Goal: Transaction & Acquisition: Purchase product/service

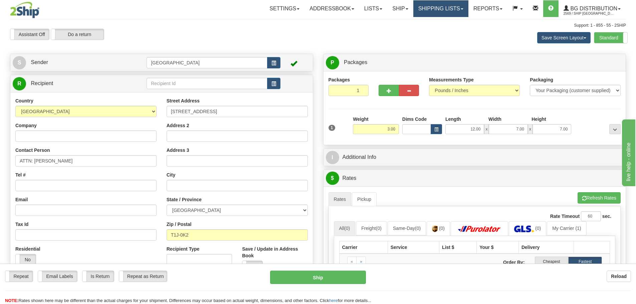
click at [418, 11] on link "Shipping lists" at bounding box center [440, 8] width 55 height 17
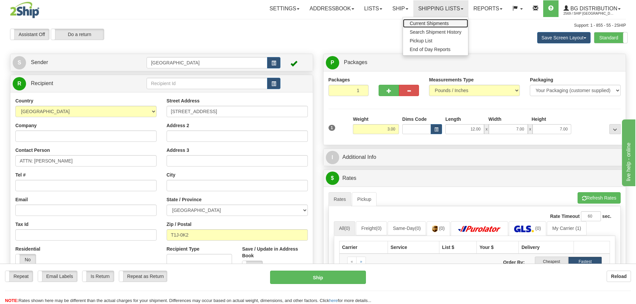
click at [416, 23] on span "Current Shipments" at bounding box center [429, 23] width 39 height 5
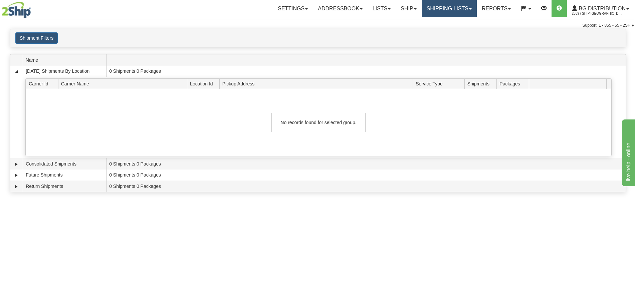
click at [443, 11] on link "Shipping lists" at bounding box center [449, 8] width 55 height 17
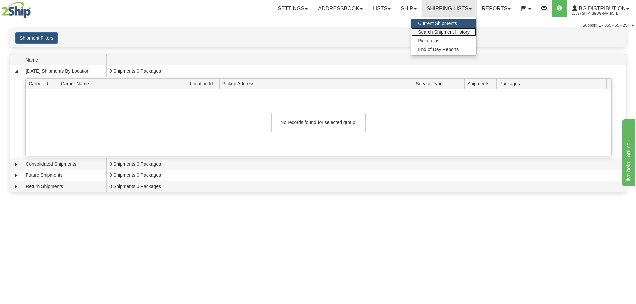
click at [435, 31] on span "Search Shipment History" at bounding box center [444, 31] width 52 height 5
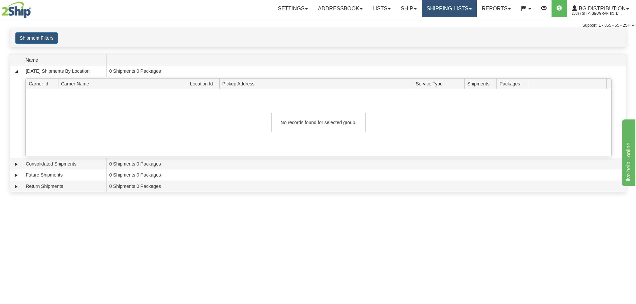
click at [434, 9] on link "Shipping lists" at bounding box center [449, 8] width 55 height 17
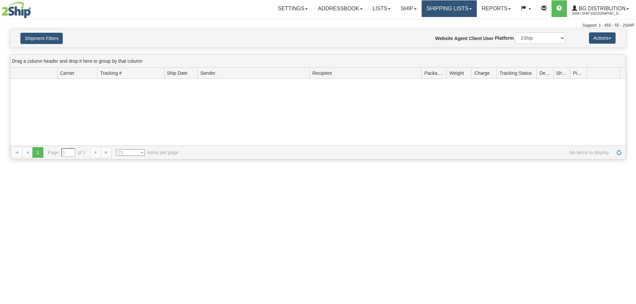
type input "From [DATE] To [DATE]"
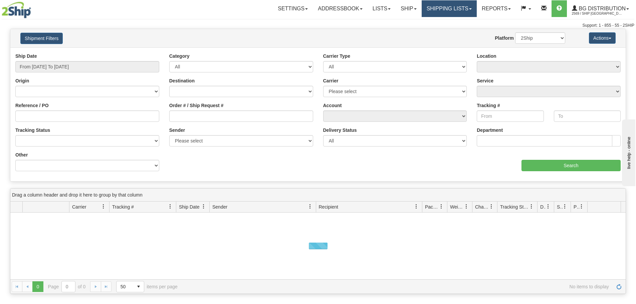
click at [435, 12] on link "Shipping lists" at bounding box center [449, 8] width 55 height 17
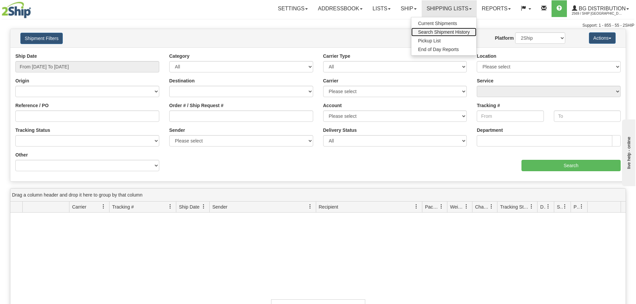
click at [435, 31] on span "Search Shipment History" at bounding box center [444, 31] width 52 height 5
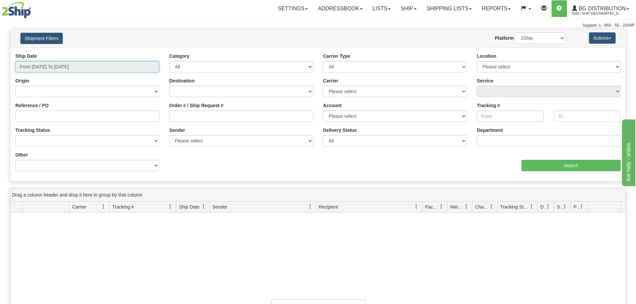
click at [150, 66] on input "From 10/13/2025 To 10/14/2025" at bounding box center [87, 66] width 144 height 11
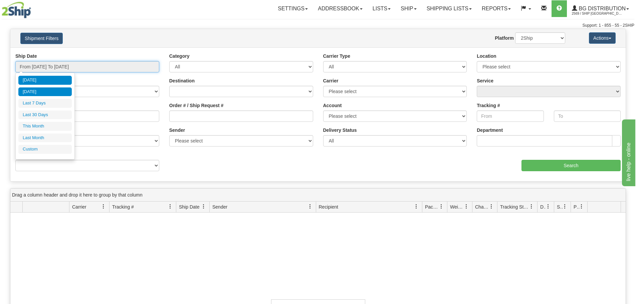
type input "10/13/2025"
type input "10/14/2025"
type input "10/01/2025"
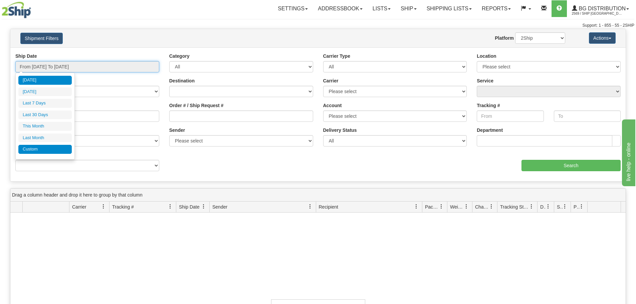
type input "10/31/2025"
type input "10/14/2025"
type input "[DATE]"
type input "09/01/2025"
type input "09/30/2025"
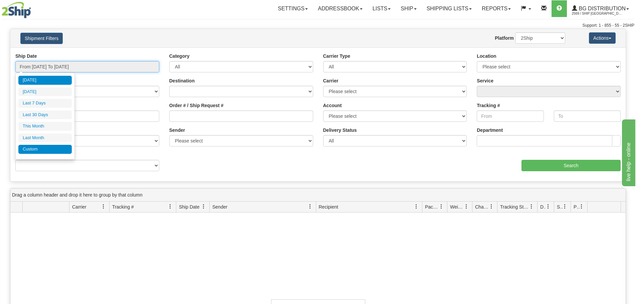
type input "[DATE]"
click at [48, 146] on li "Custom" at bounding box center [44, 149] width 53 height 9
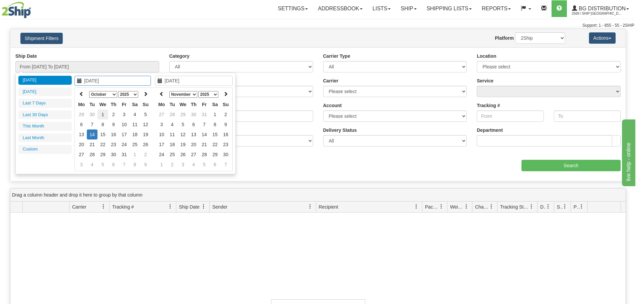
type input "10/01/2025"
click at [100, 115] on td "1" at bounding box center [102, 115] width 11 height 10
click at [164, 95] on icon at bounding box center [161, 93] width 5 height 5
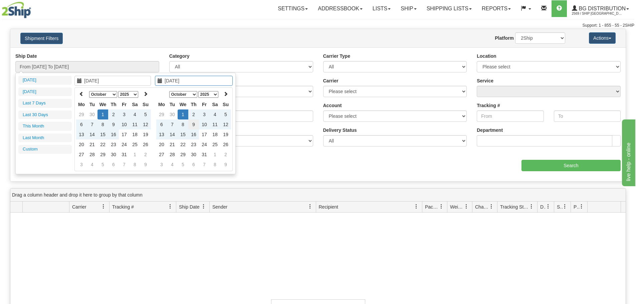
type input "10/09/2025"
click at [197, 125] on td "9" at bounding box center [193, 125] width 11 height 10
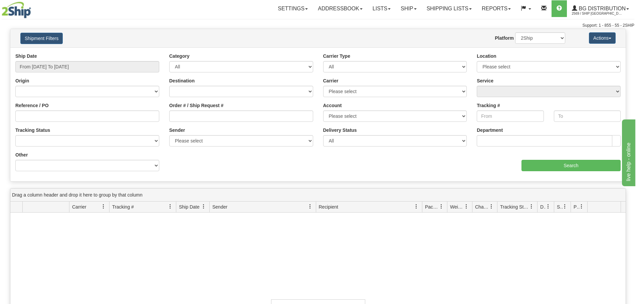
type input "From 10/01/2025 To 10/09/2025"
click at [352, 113] on select "Please select BG UPS Purolator BG Winnipeg CA Generic Acc Day & Ross BGD 2Ship …" at bounding box center [395, 116] width 144 height 11
click at [341, 101] on div "Carrier Please select 2SHIP LTL 2Ship Today A&B Courier Ace Courier Canada Post…" at bounding box center [395, 89] width 154 height 25
click at [359, 96] on select "Please select 2SHIP LTL 2Ship Today A&B Courier Ace Courier Canada Post Canpar …" at bounding box center [395, 91] width 144 height 11
select select "11"
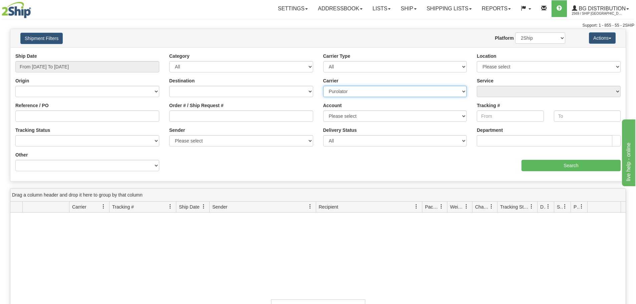
click at [323, 86] on select "Please select 2SHIP LTL 2Ship Today A&B Courier Ace Courier Canada Post Canpar …" at bounding box center [395, 91] width 144 height 11
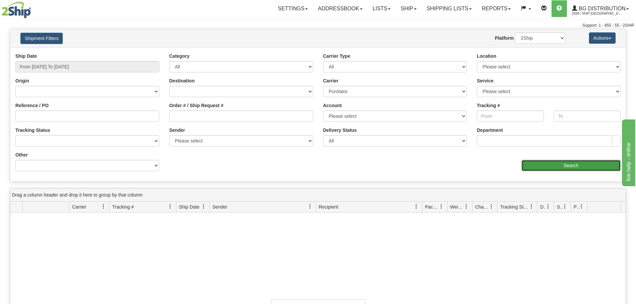
click at [534, 165] on input "Search" at bounding box center [571, 165] width 99 height 11
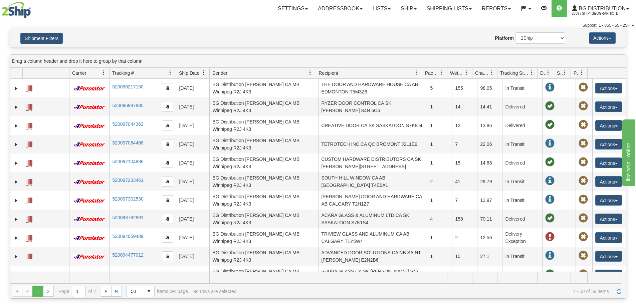
click at [195, 75] on span "Ship Date" at bounding box center [189, 73] width 20 height 7
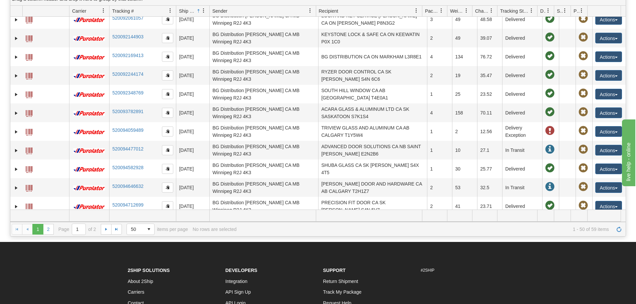
scroll to position [67, 0]
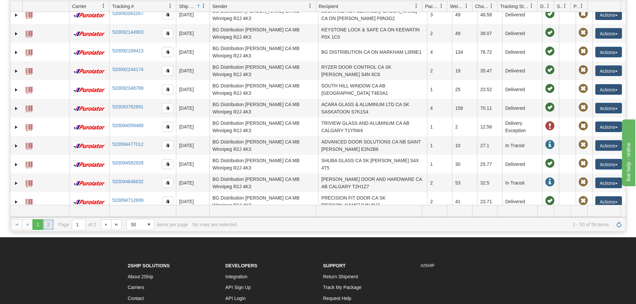
click at [47, 227] on link "2" at bounding box center [48, 224] width 11 height 11
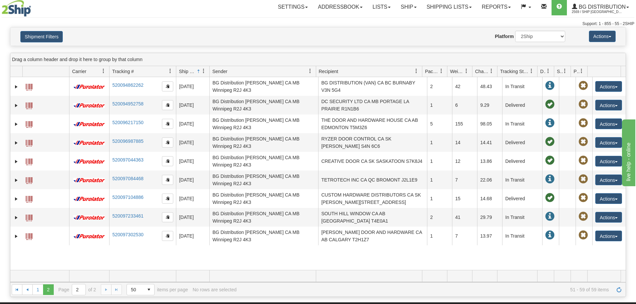
scroll to position [0, 0]
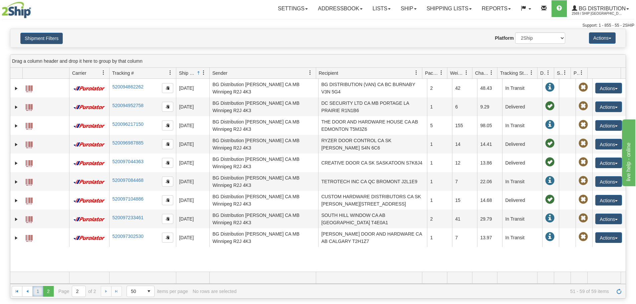
click at [36, 290] on link "1" at bounding box center [37, 291] width 11 height 11
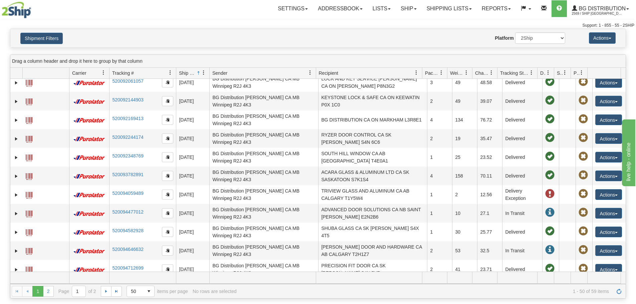
scroll to position [740, 0]
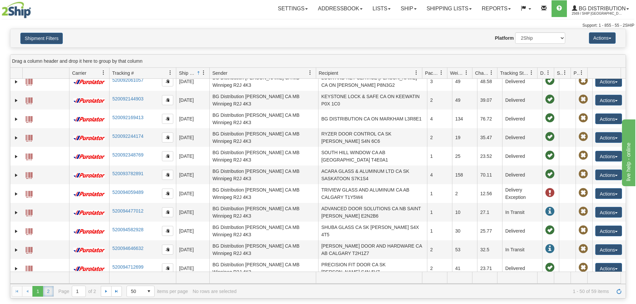
click at [51, 294] on link "2" at bounding box center [48, 291] width 11 height 11
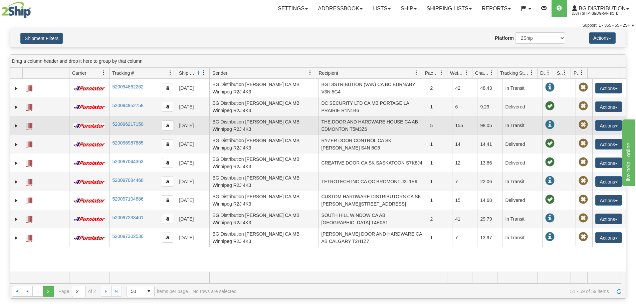
scroll to position [0, 0]
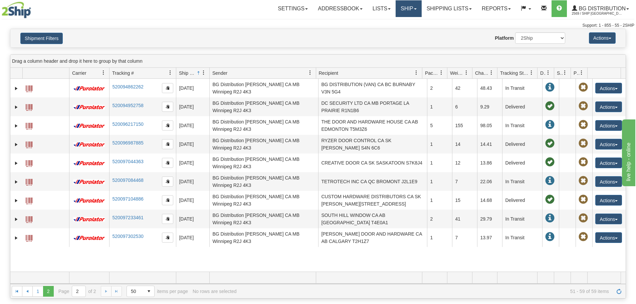
click at [397, 9] on link "Ship" at bounding box center [409, 8] width 26 height 17
click at [399, 25] on link "Ship Screen" at bounding box center [395, 23] width 53 height 9
click at [404, 13] on link "Ship" at bounding box center [409, 8] width 26 height 17
click at [400, 23] on link "Ship Screen" at bounding box center [395, 23] width 53 height 9
click at [409, 9] on link "Ship" at bounding box center [409, 8] width 26 height 17
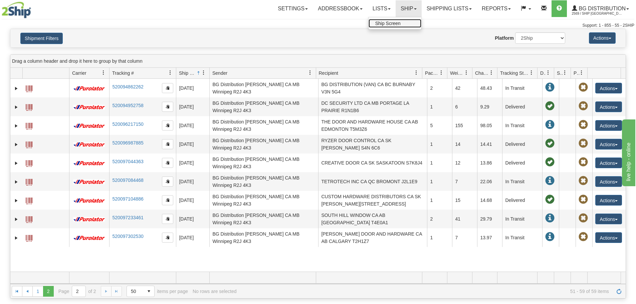
click at [403, 23] on link "Ship Screen" at bounding box center [395, 23] width 53 height 9
click at [402, 8] on link "Ship" at bounding box center [409, 8] width 26 height 17
click at [399, 22] on link "Ship Screen" at bounding box center [395, 23] width 53 height 9
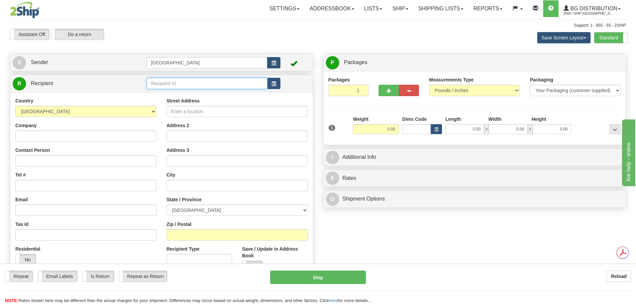
click at [188, 85] on input "text" at bounding box center [207, 83] width 121 height 11
drag, startPoint x: 171, startPoint y: 83, endPoint x: 158, endPoint y: 81, distance: 13.5
click at [158, 81] on input "bg stb" at bounding box center [207, 83] width 121 height 11
type input "bg"
drag, startPoint x: 159, startPoint y: 80, endPoint x: 134, endPoint y: 78, distance: 25.2
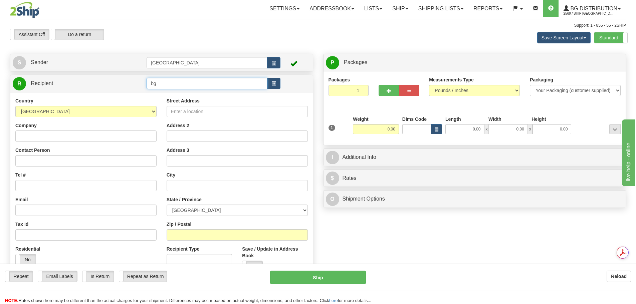
click at [134, 78] on tr "R Recipient bg" at bounding box center [162, 84] width 298 height 14
type input "BG STB"
click button "Delete" at bounding box center [0, 0] width 0 height 0
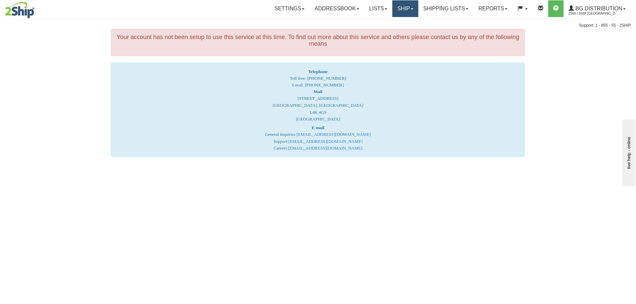
click at [398, 12] on link "Ship" at bounding box center [405, 8] width 26 height 17
click at [397, 24] on link "Ship Screen" at bounding box center [391, 23] width 53 height 9
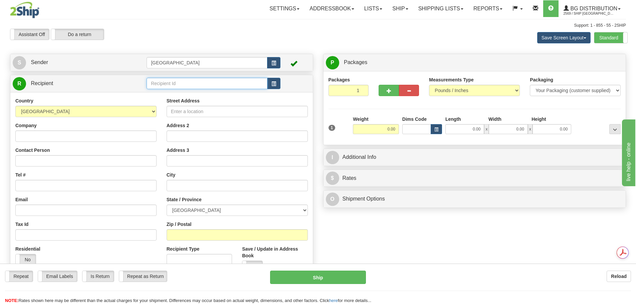
click at [201, 81] on input "text" at bounding box center [207, 83] width 121 height 11
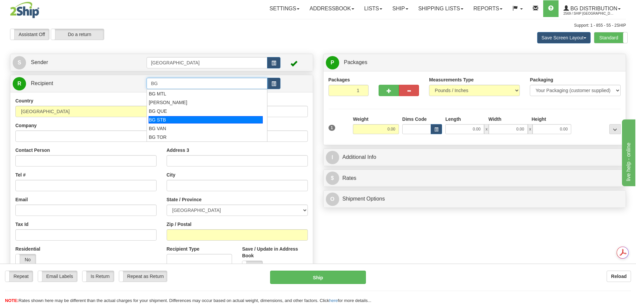
click at [188, 116] on li "BG STB" at bounding box center [207, 120] width 120 height 9
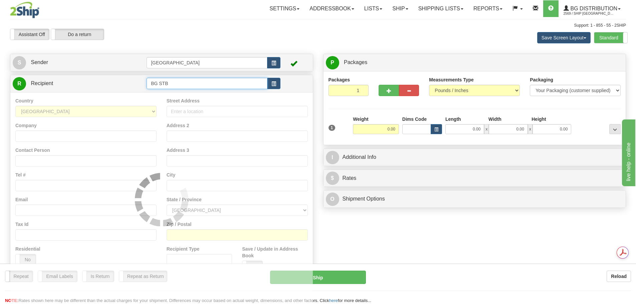
type input "BG STB"
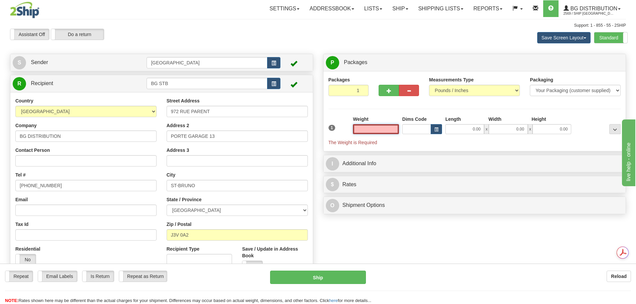
click at [391, 128] on input "text" at bounding box center [376, 129] width 46 height 10
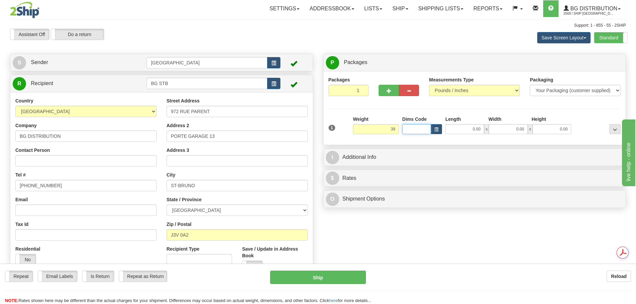
type input "39.00"
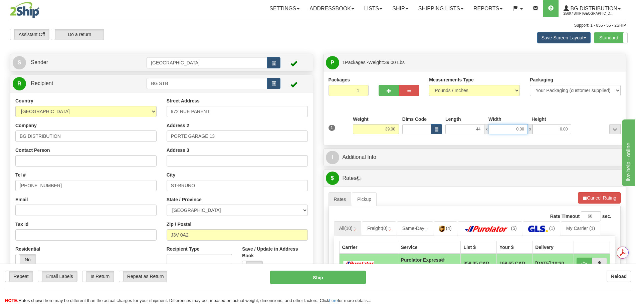
type input "44.00"
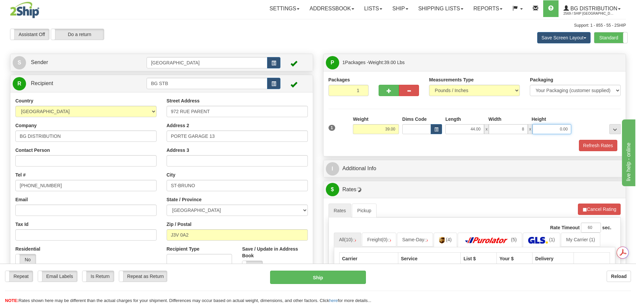
type input "8.00"
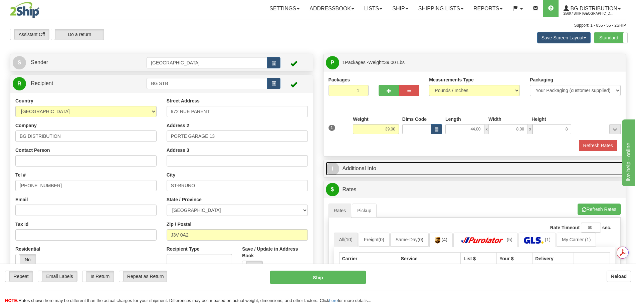
type input "8.00"
click at [396, 166] on link "I Additional Info" at bounding box center [475, 169] width 298 height 14
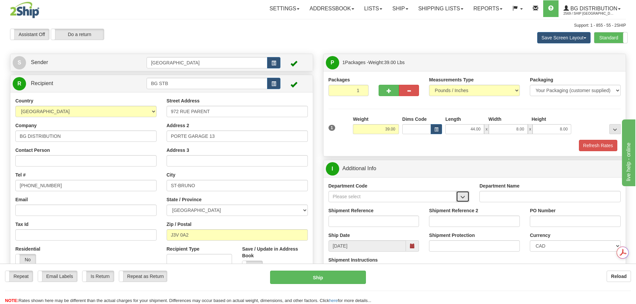
click at [463, 199] on span "button" at bounding box center [462, 197] width 5 height 4
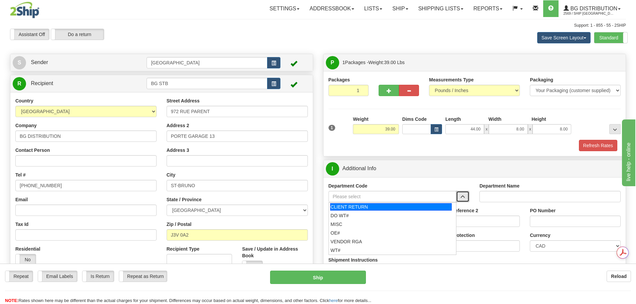
scroll to position [33, 0]
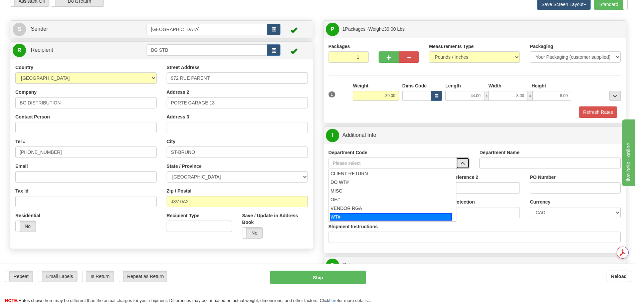
click at [371, 217] on div "WT#" at bounding box center [391, 216] width 122 height 7
type input "WT#"
type input "WAREHOUSE TRANSFERS"
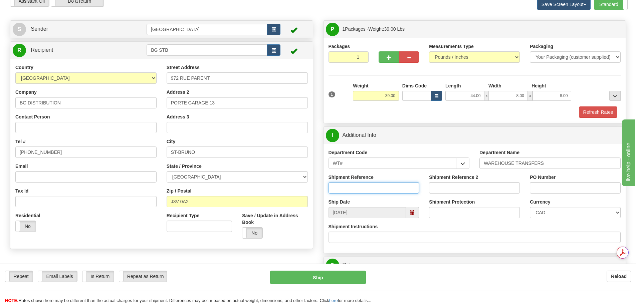
click at [367, 189] on input "Shipment Reference" at bounding box center [374, 187] width 91 height 11
type input "167914-00"
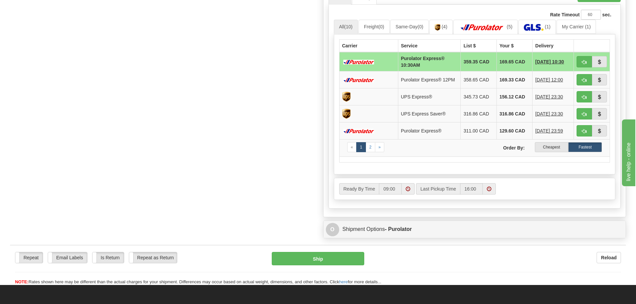
scroll to position [334, 0]
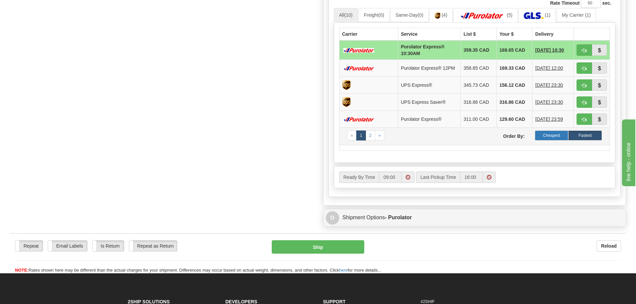
type input "N/A"
click at [543, 134] on label "Cheapest" at bounding box center [552, 136] width 34 height 10
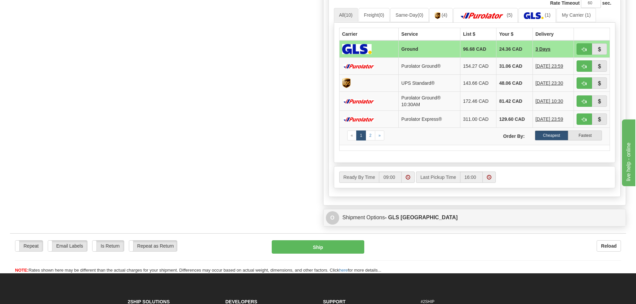
scroll to position [301, 0]
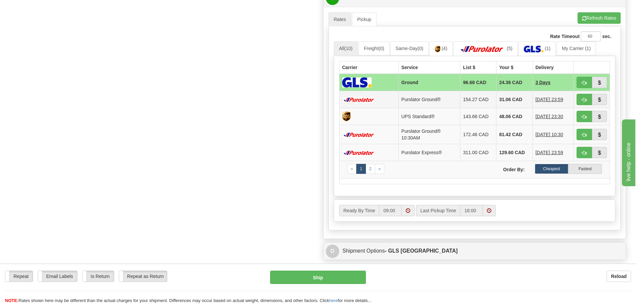
click at [451, 99] on td "Purolator Ground®" at bounding box center [430, 99] width 62 height 17
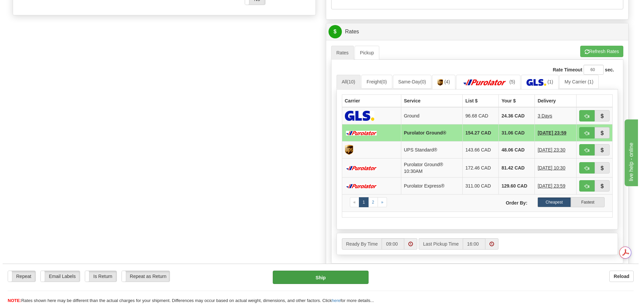
scroll to position [0, 0]
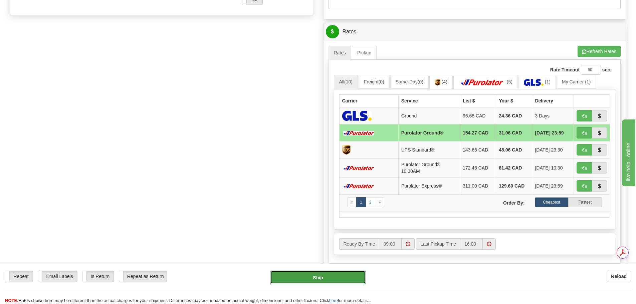
click at [316, 276] on button "Ship" at bounding box center [318, 277] width 96 height 13
type input "260"
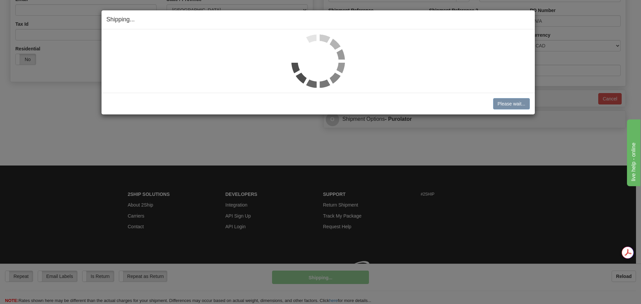
scroll to position [210, 0]
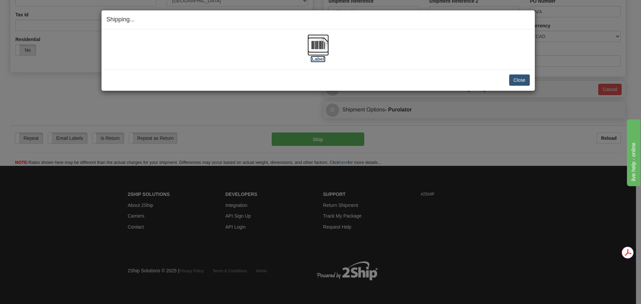
click at [321, 41] on img at bounding box center [318, 44] width 21 height 21
